Goal: Task Accomplishment & Management: Use online tool/utility

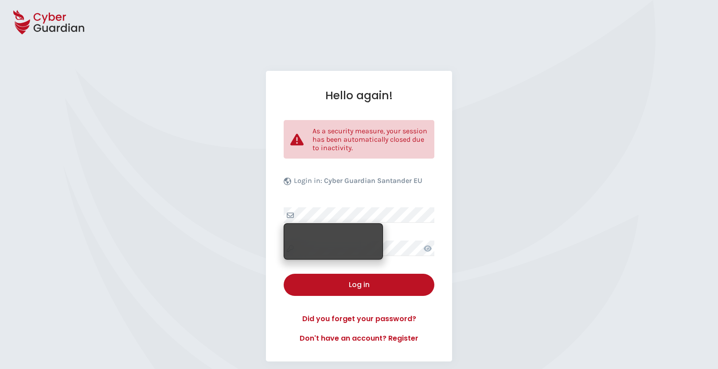
select select "English"
click at [563, 236] on div "Hello again! As a security measure, your session has been automatically closed …" at bounding box center [359, 216] width 718 height 291
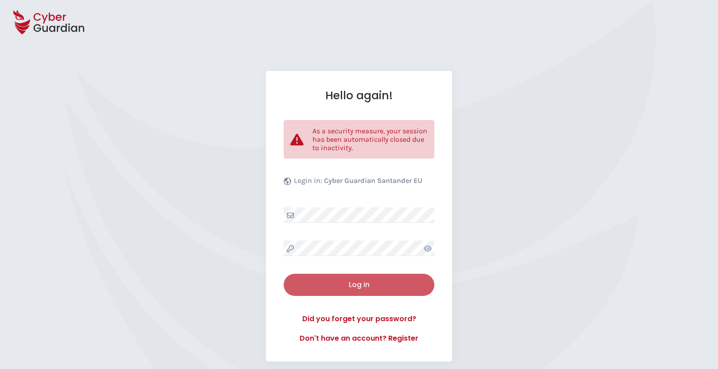
click at [357, 288] on div "Log in" at bounding box center [358, 285] width 137 height 11
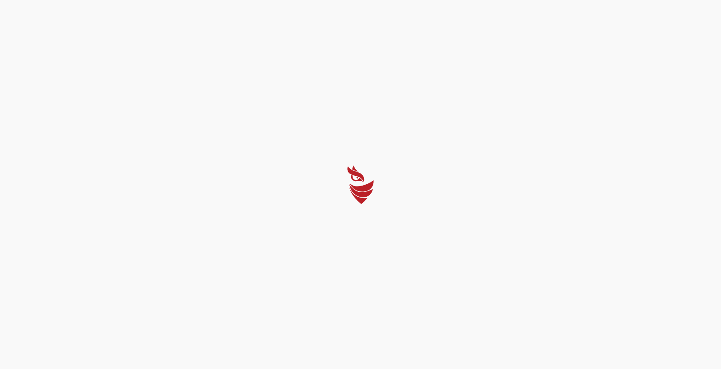
select select "English"
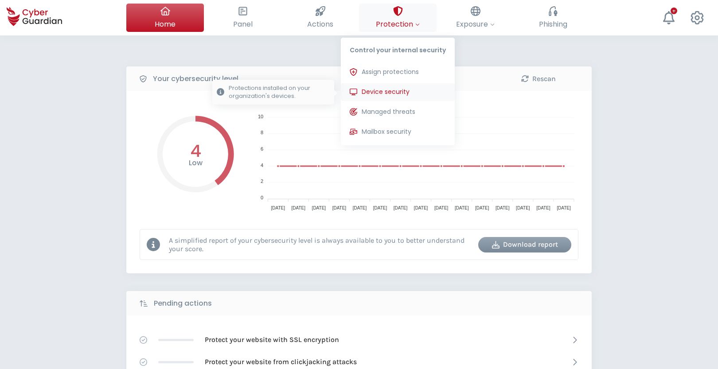
click at [391, 89] on span "Device security" at bounding box center [385, 91] width 48 height 9
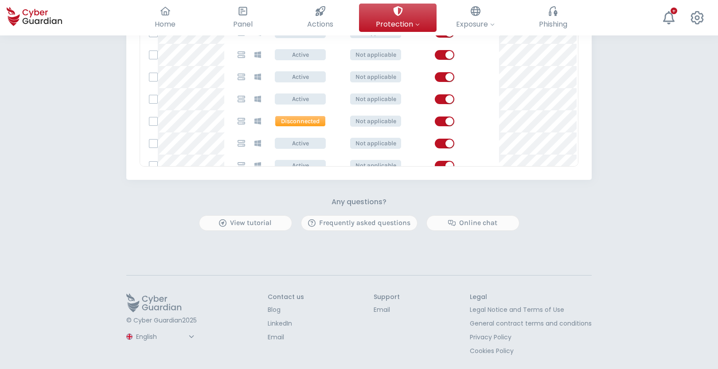
scroll to position [602, 0]
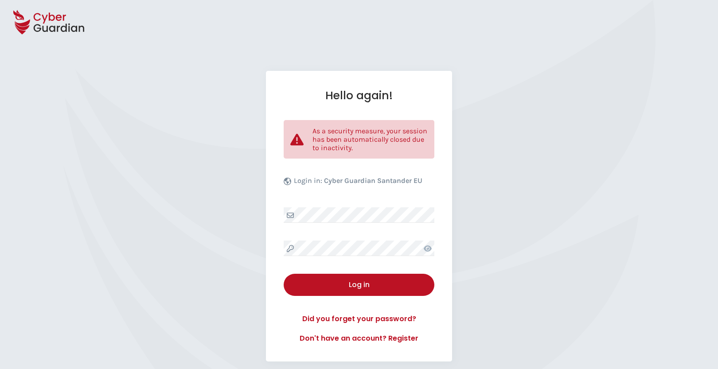
select select "English"
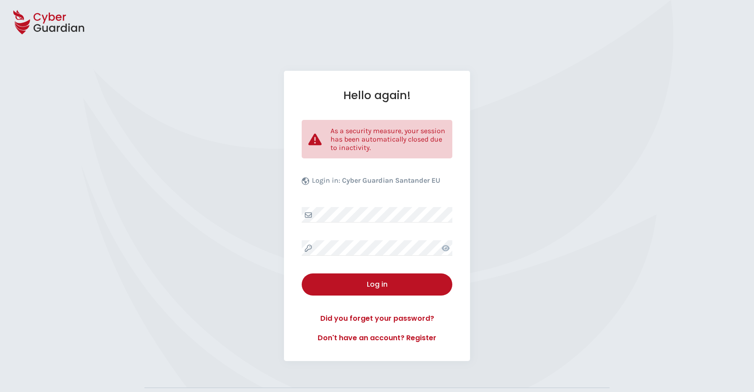
select select "English"
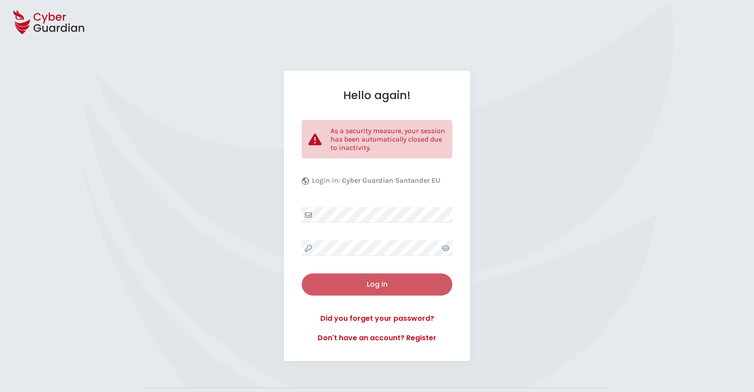
click at [394, 282] on div "Log in" at bounding box center [376, 285] width 137 height 11
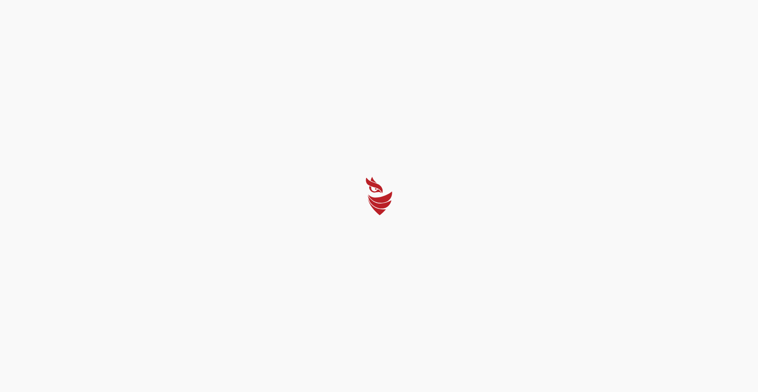
select select "English"
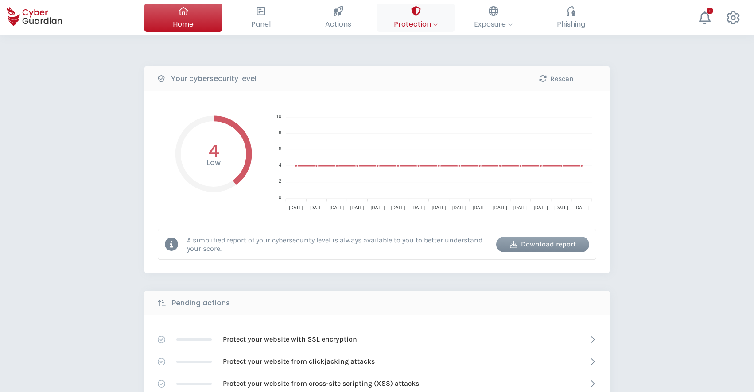
click at [414, 18] on div at bounding box center [416, 11] width 10 height 15
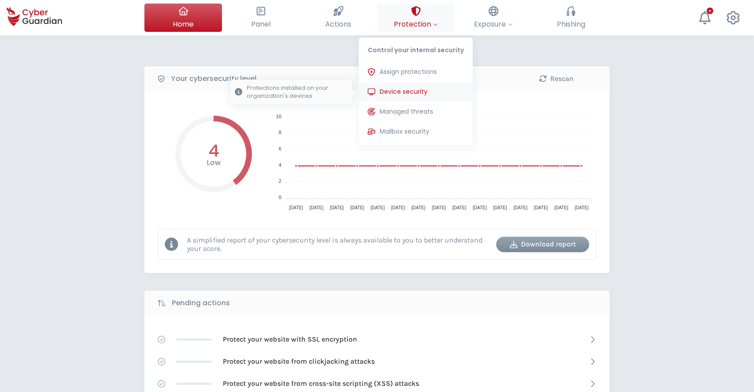
click at [406, 89] on span "Device security" at bounding box center [404, 91] width 48 height 9
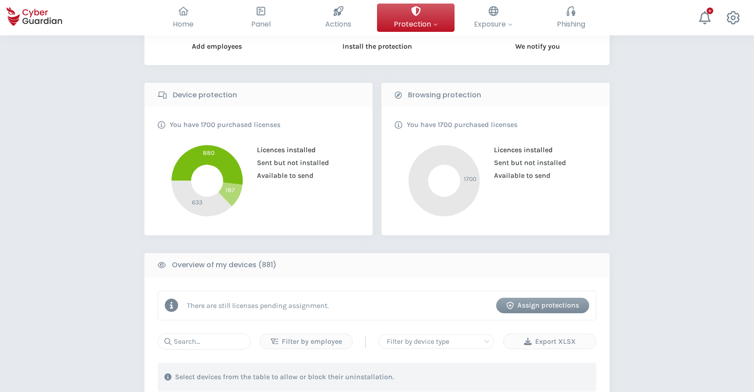
scroll to position [139, 0]
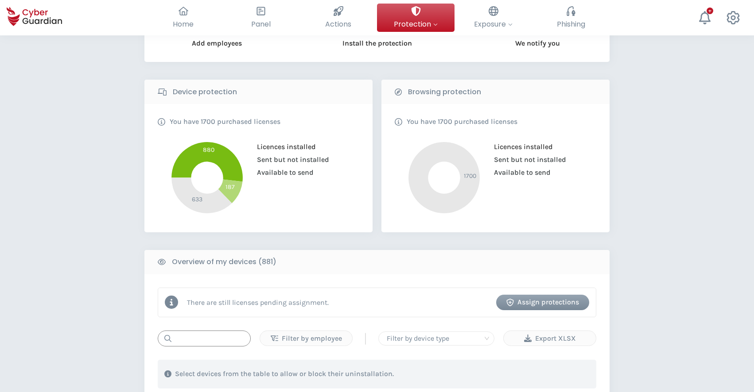
click at [225, 335] on input "text" at bounding box center [204, 339] width 93 height 16
paste input "mac6LLCX"
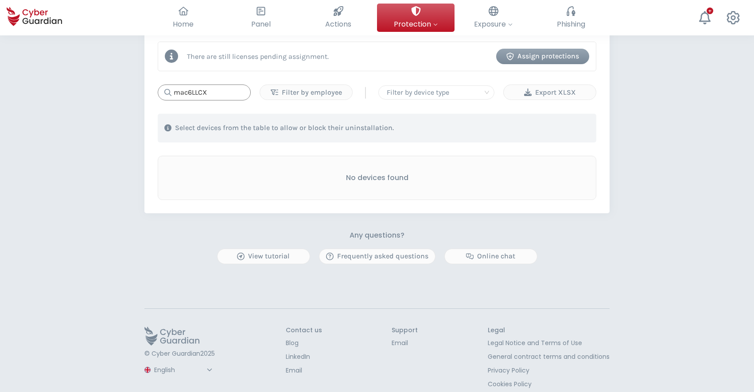
scroll to position [388, 0]
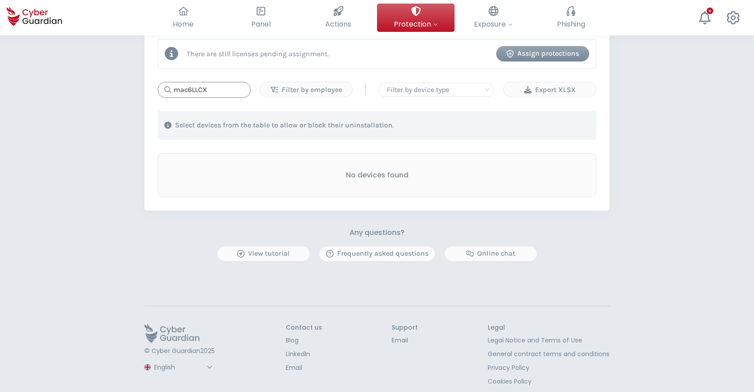
type input "mac6LLCX"
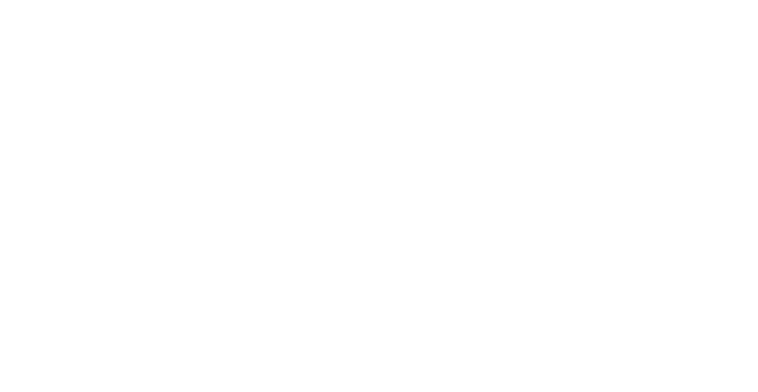
scroll to position [0, 0]
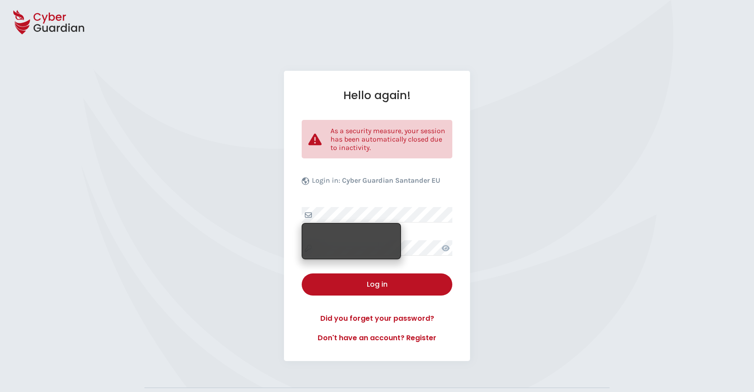
select select "English"
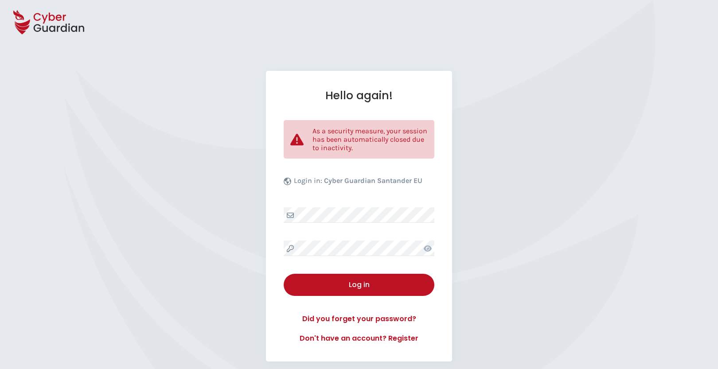
select select "English"
